Goal: Navigation & Orientation: Find specific page/section

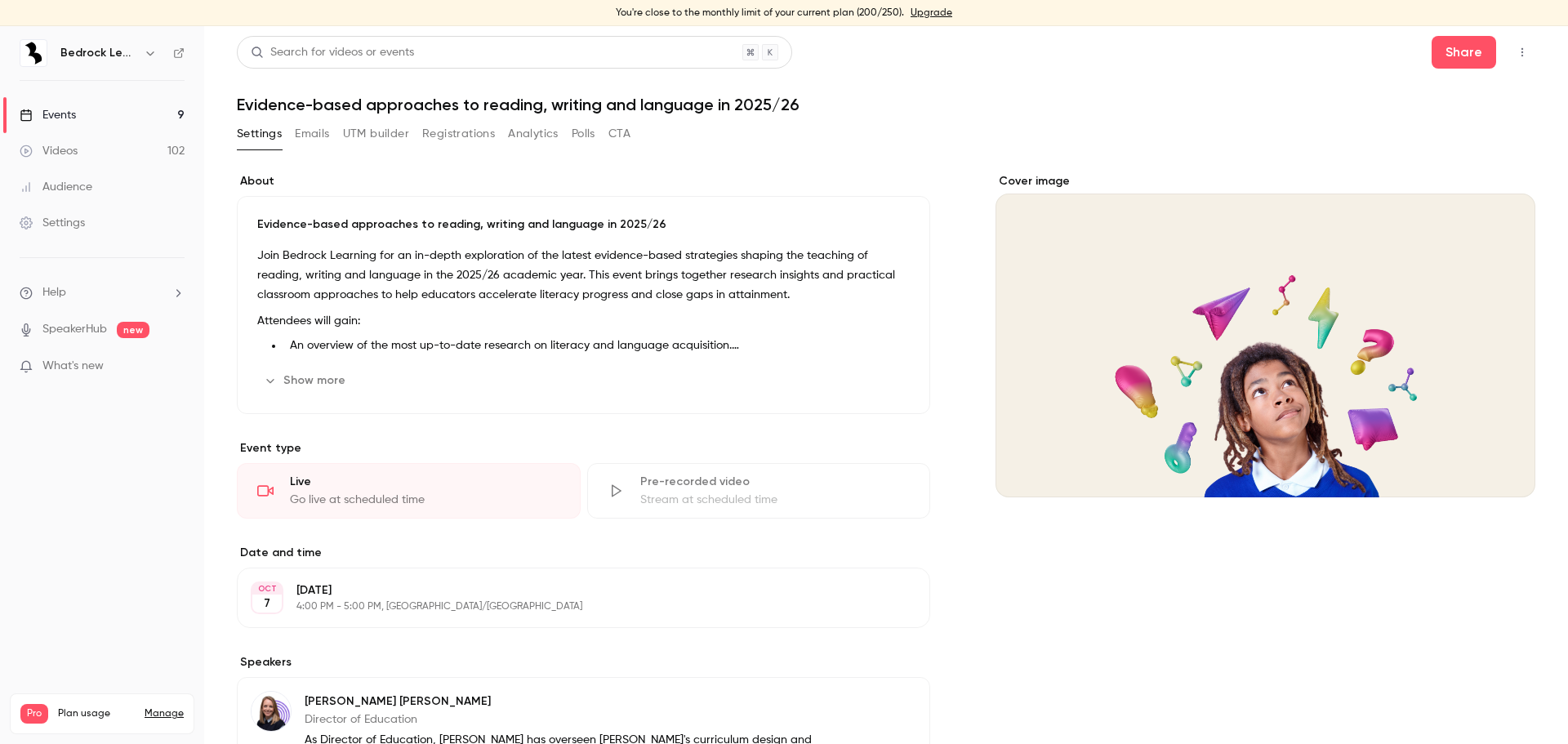
click at [1524, 54] on main "Search for videos or events Share Evidence-based approaches to reading, writing…" at bounding box center [886, 385] width 1364 height 718
click at [1518, 54] on button "button" at bounding box center [1523, 52] width 26 height 26
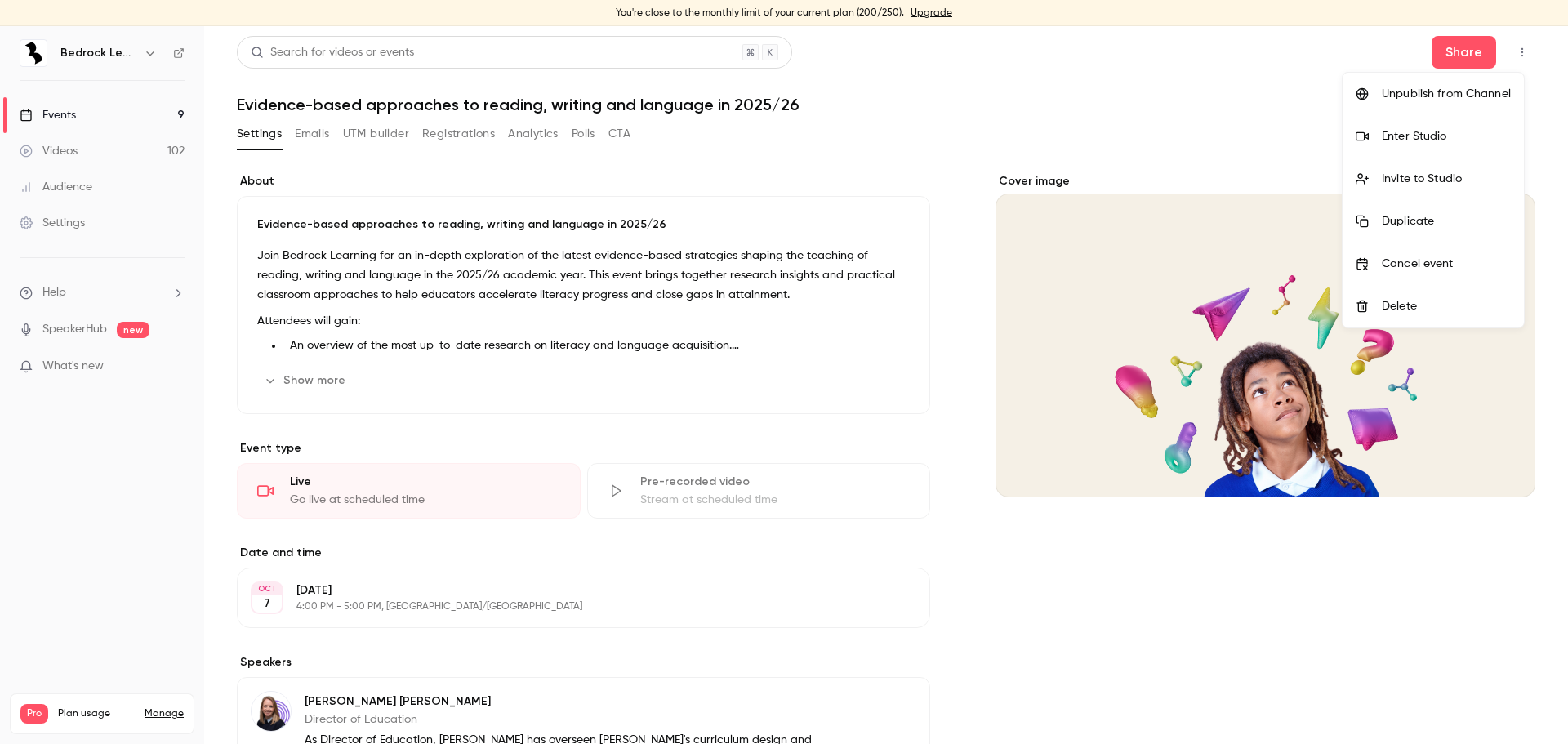
click at [1428, 141] on div "Enter Studio" at bounding box center [1446, 136] width 129 height 16
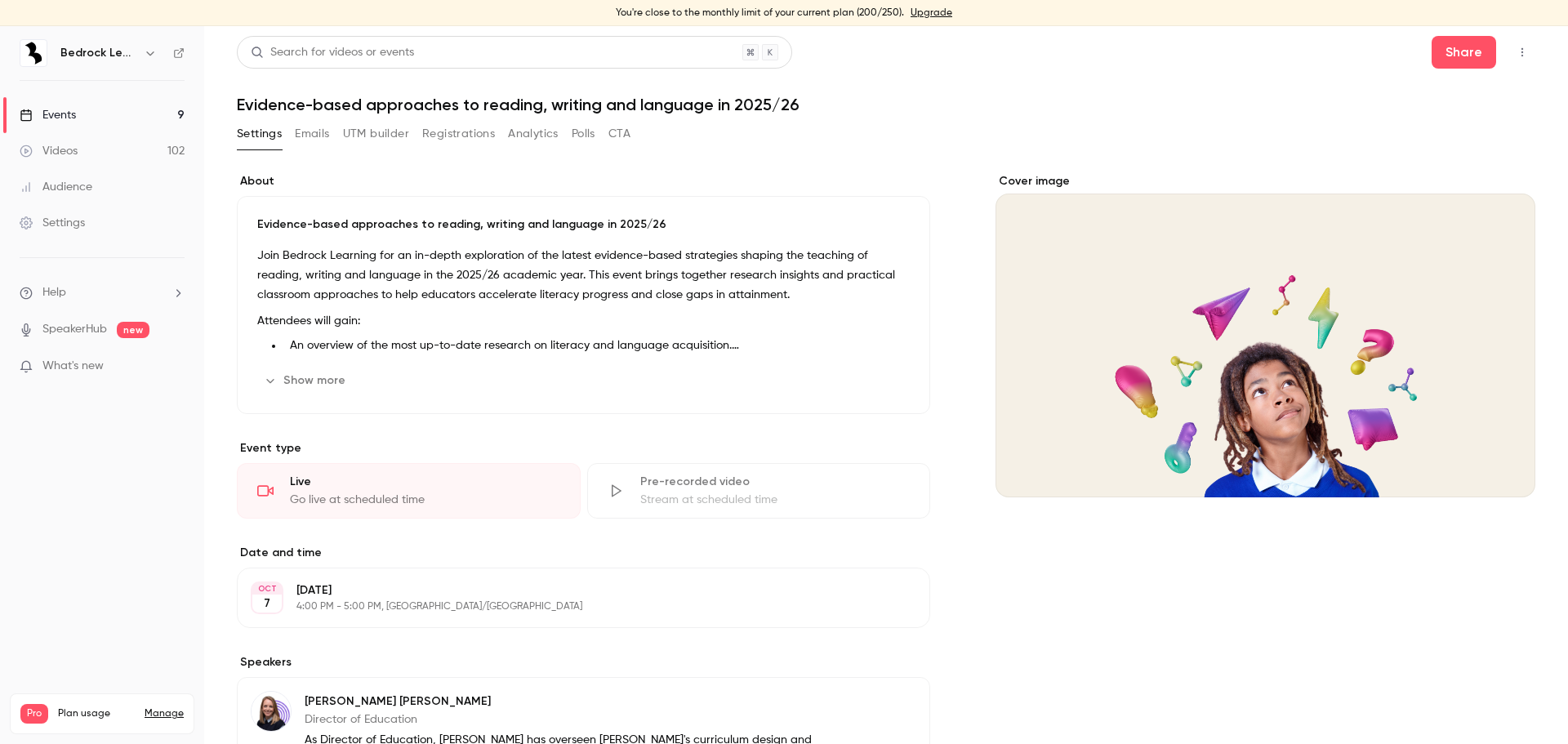
click at [80, 101] on link "Events 9" at bounding box center [102, 115] width 204 height 36
